Goal: Navigation & Orientation: Find specific page/section

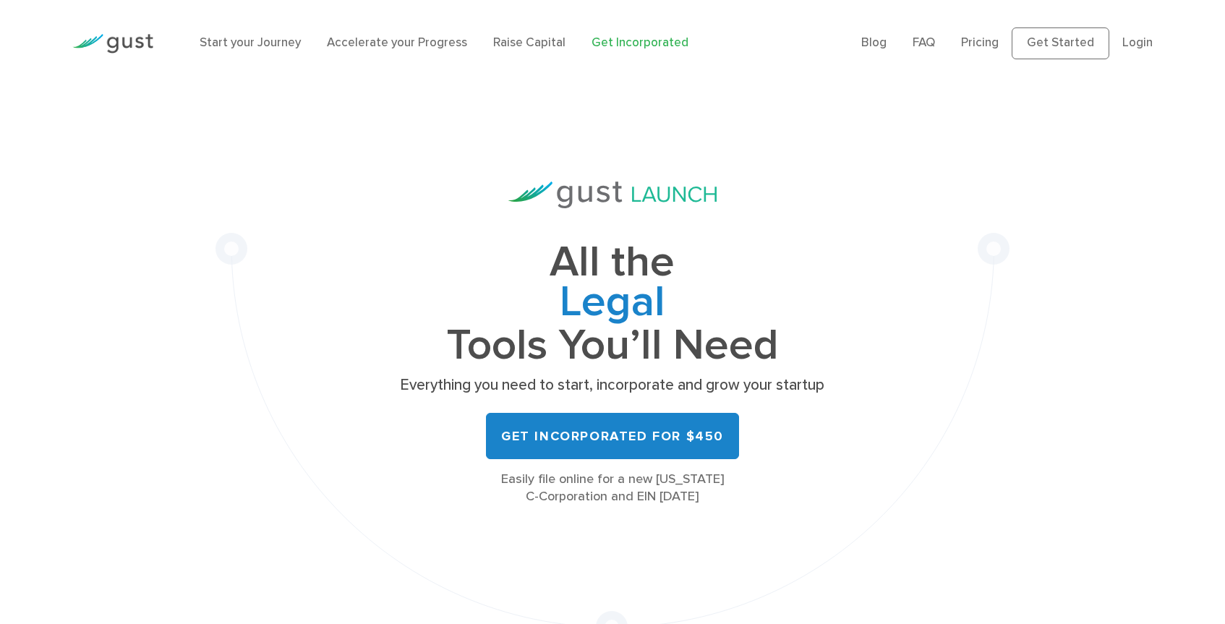
click at [1146, 33] on ul "Blog FAQ Pricing Get Started Login Login" at bounding box center [1008, 43] width 292 height 32
click at [1135, 46] on link "Login" at bounding box center [1138, 42] width 30 height 14
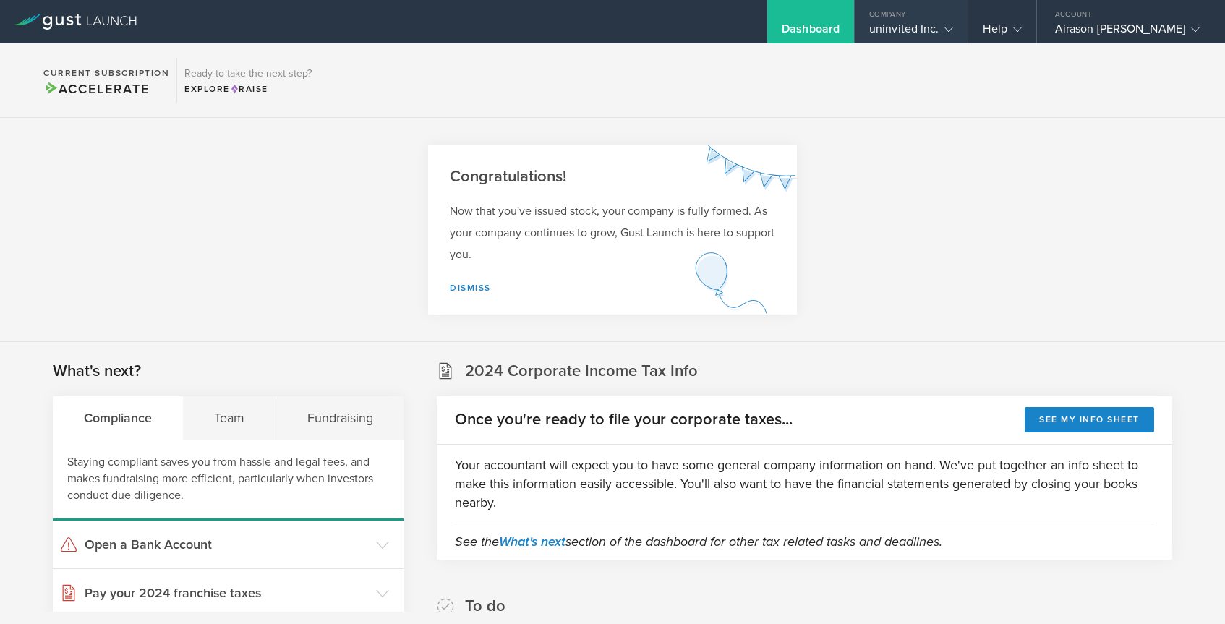
click at [932, 33] on div "uninvited Inc." at bounding box center [912, 33] width 84 height 22
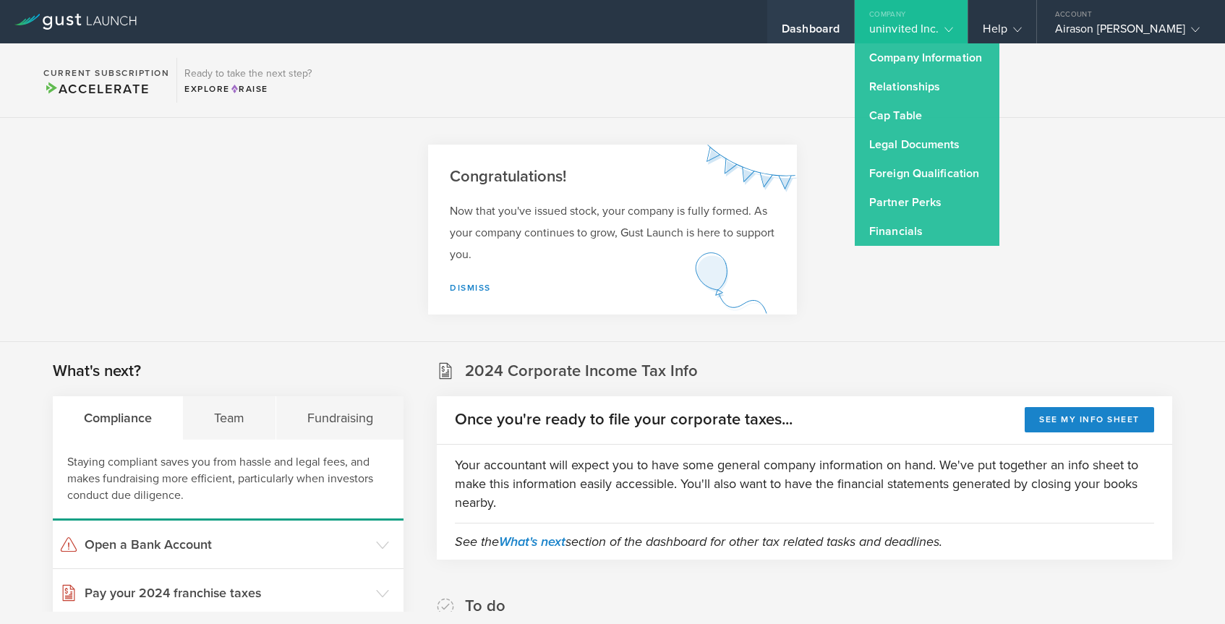
click at [836, 32] on div "Dashboard" at bounding box center [811, 33] width 58 height 22
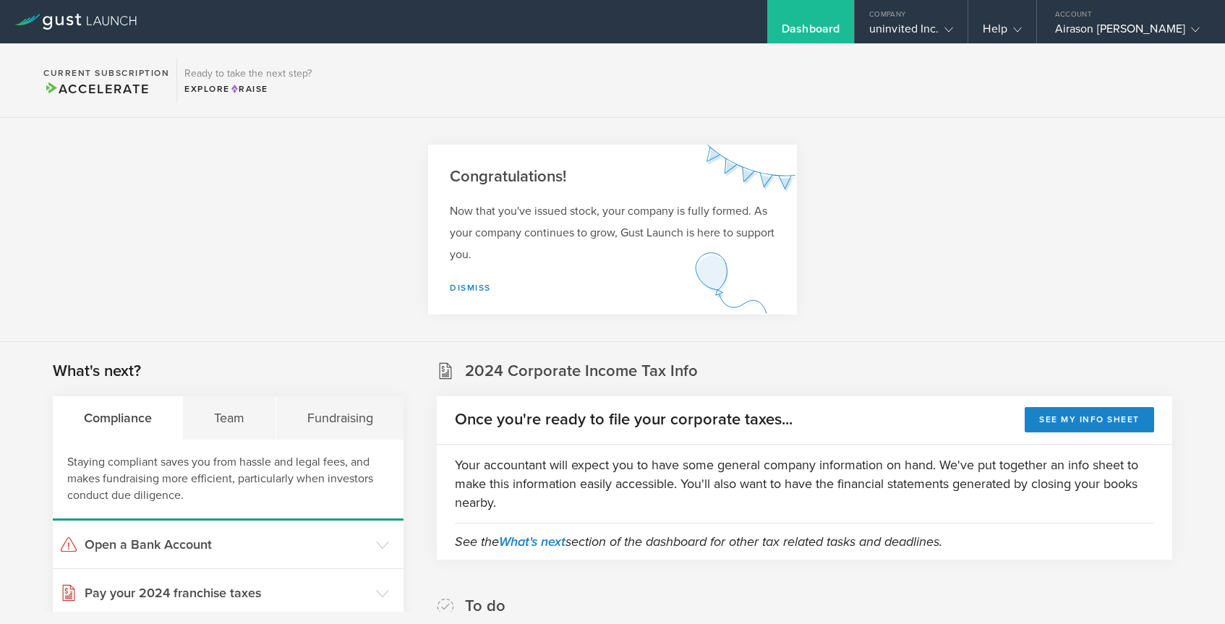
click at [836, 32] on div "Dashboard" at bounding box center [811, 33] width 58 height 22
click at [919, 33] on div "uninvited Inc." at bounding box center [912, 33] width 84 height 22
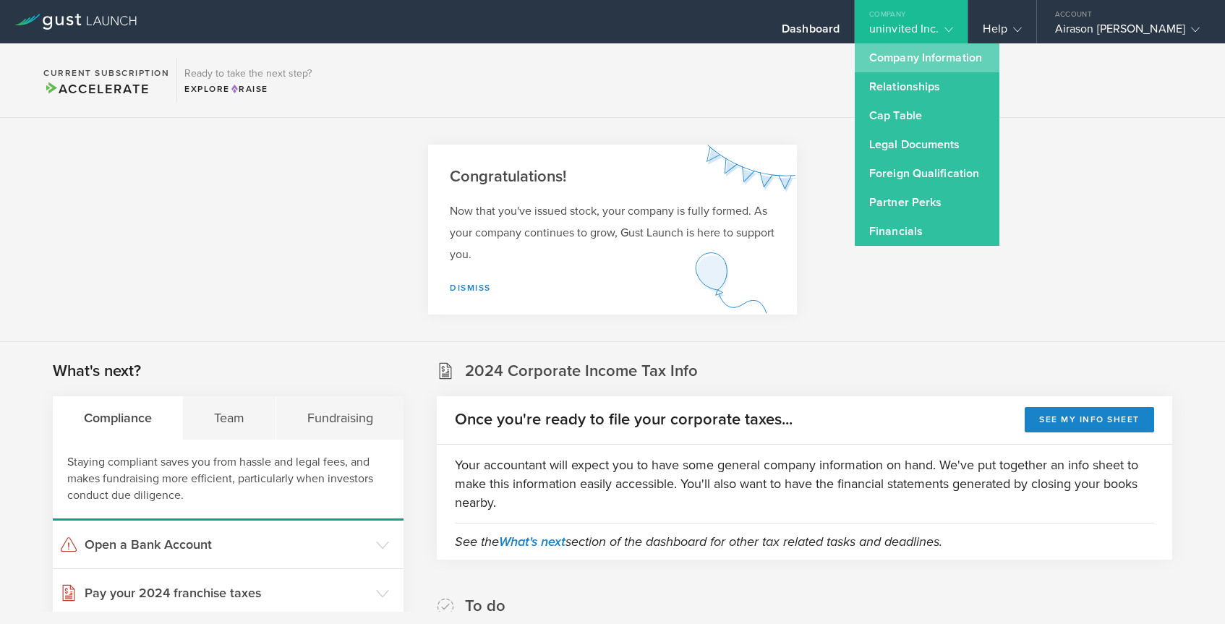
click at [945, 51] on link "Company Information" at bounding box center [927, 57] width 145 height 29
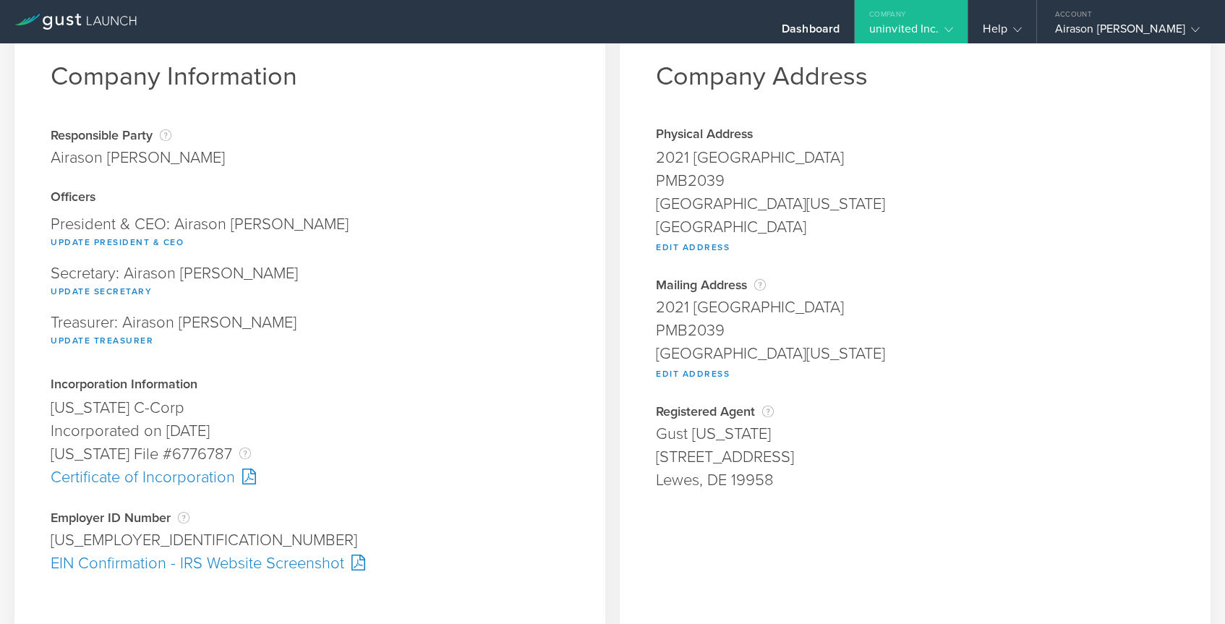
scroll to position [54, 0]
